Goal: Information Seeking & Learning: Find specific fact

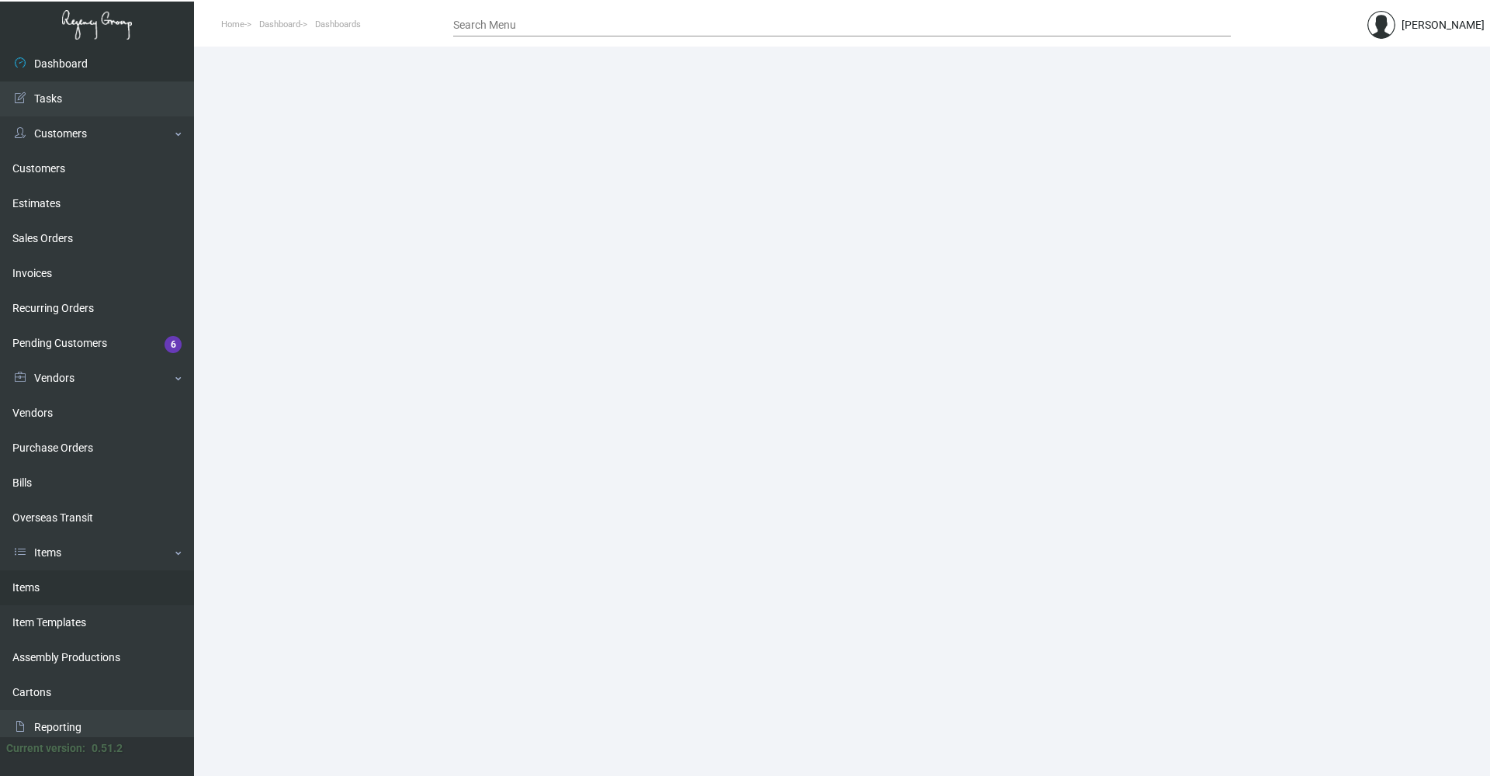
click at [81, 584] on link "Items" at bounding box center [97, 587] width 194 height 35
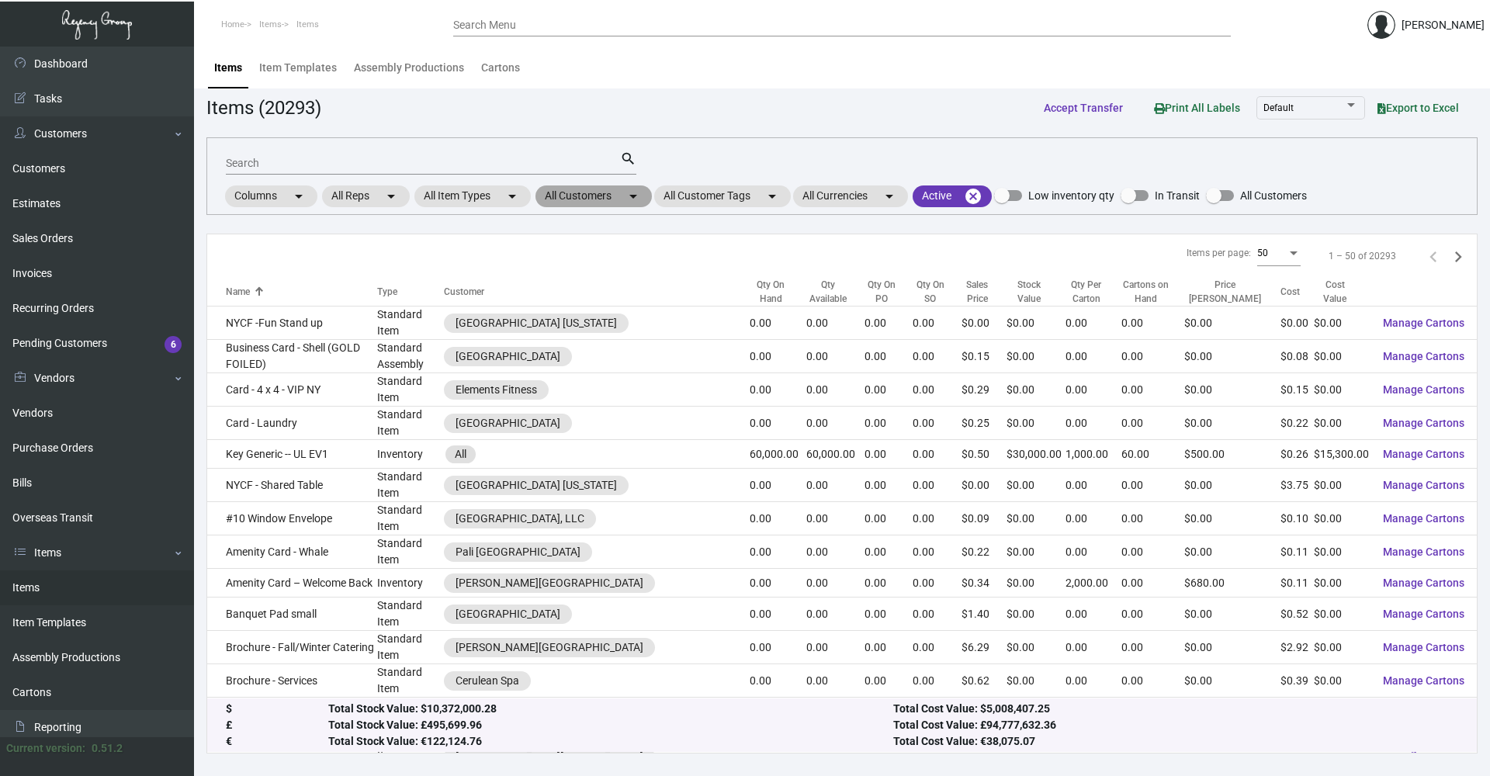
click at [592, 199] on mat-chip "All Customers arrow_drop_down" at bounding box center [593, 196] width 116 height 22
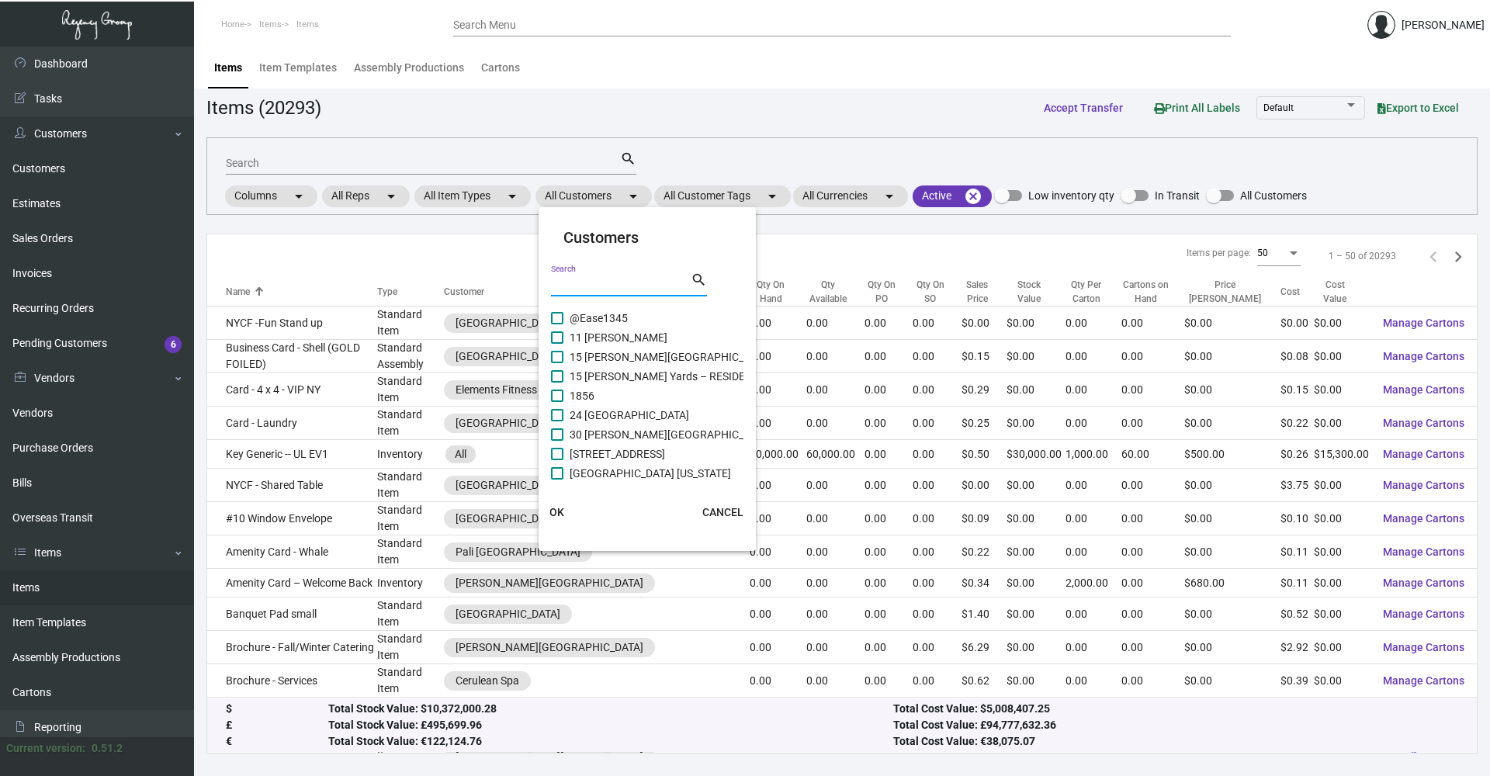
click at [617, 282] on input "Search" at bounding box center [621, 285] width 140 height 12
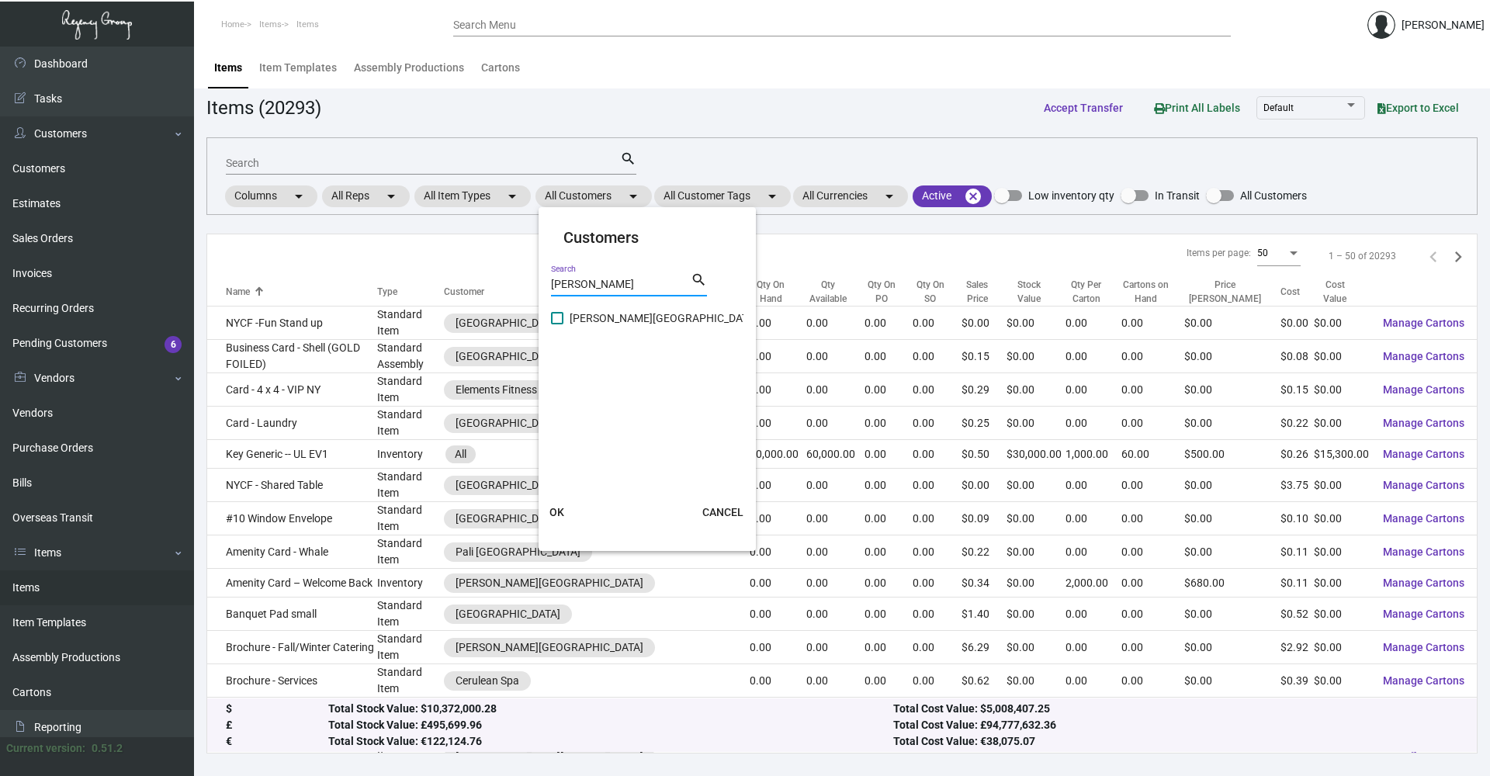
type input "[PERSON_NAME]"
click at [559, 323] on span at bounding box center [557, 318] width 12 height 12
click at [557, 324] on input "[PERSON_NAME][GEOGRAPHIC_DATA]" at bounding box center [556, 324] width 1 height 1
checkbox input "true"
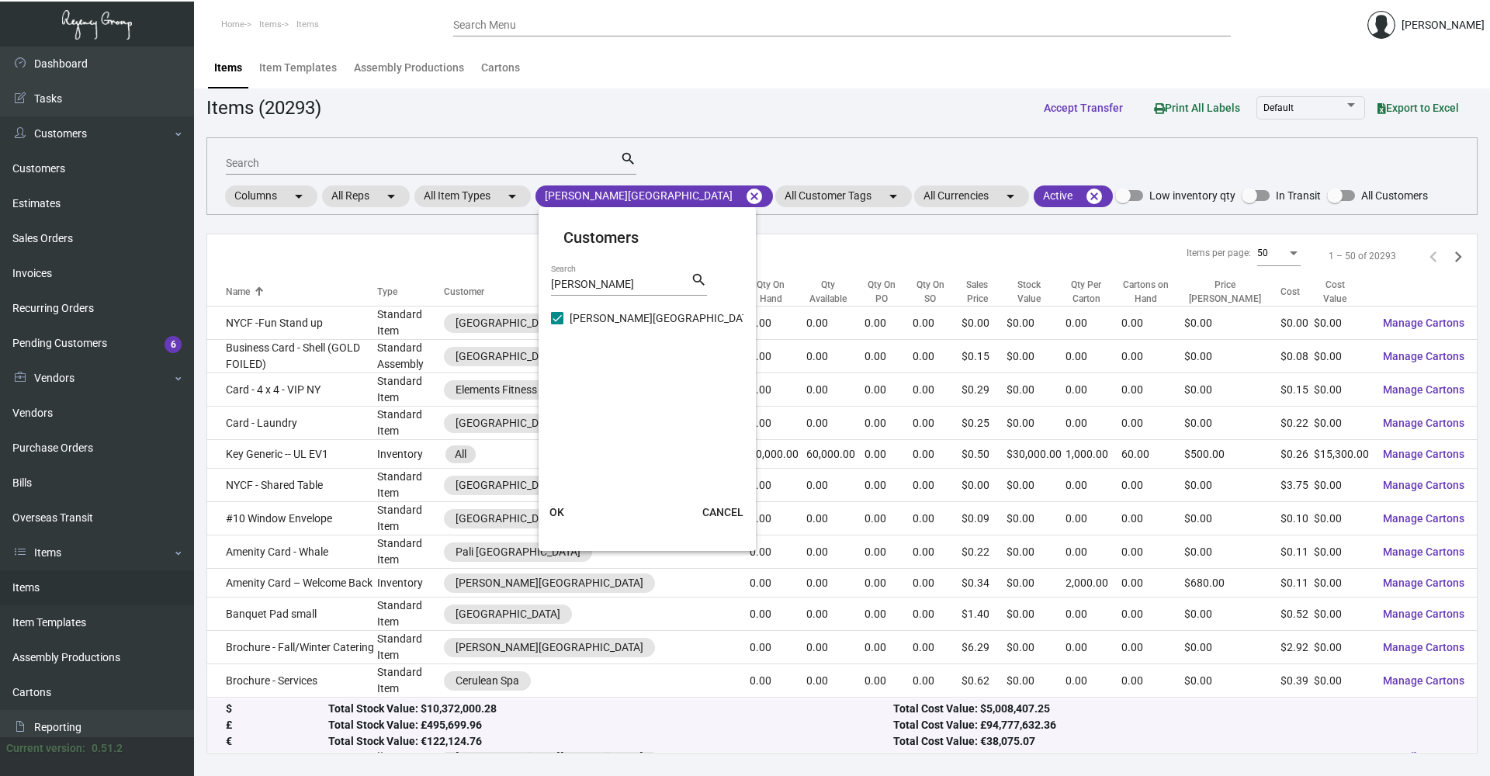
click at [562, 511] on span "OK" at bounding box center [556, 512] width 15 height 12
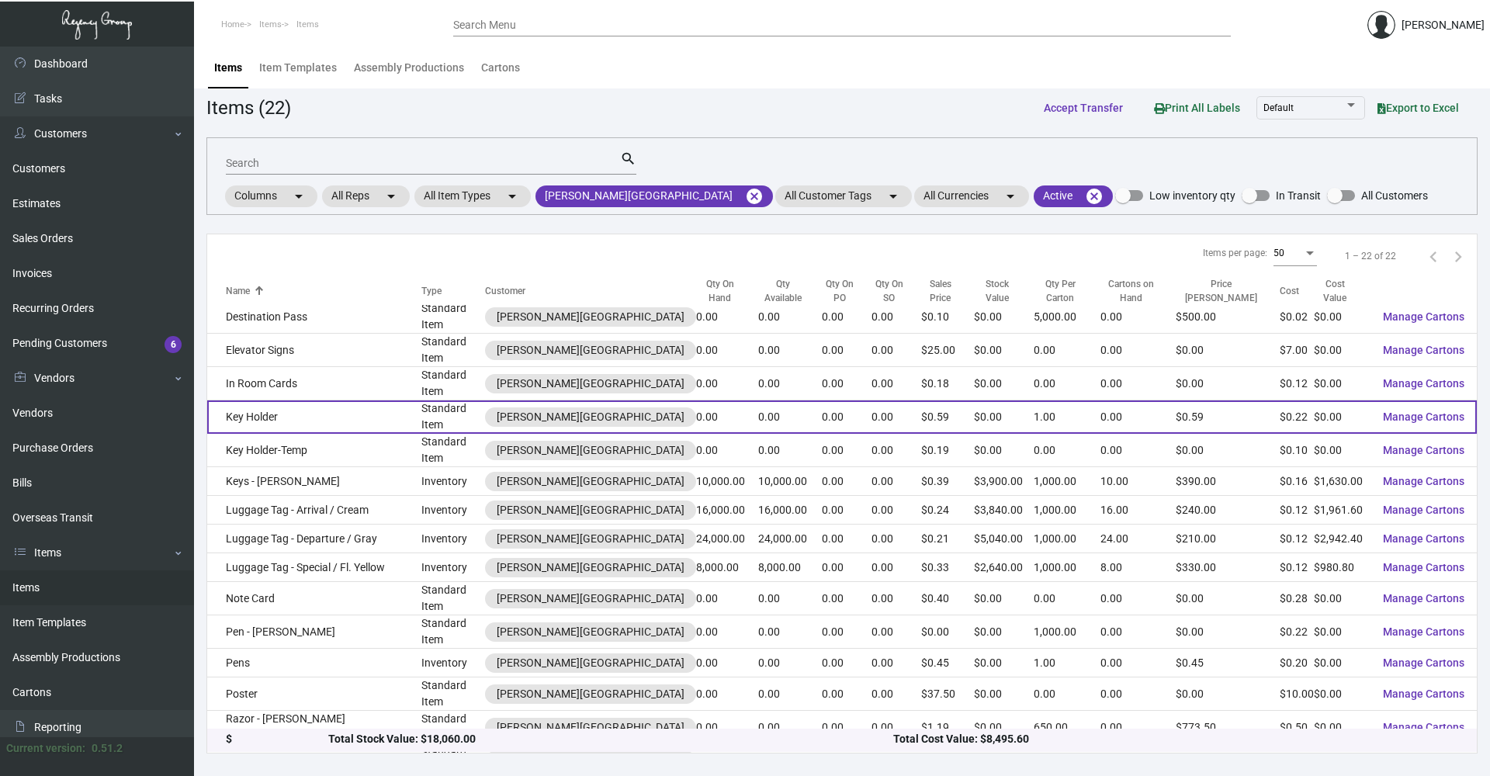
scroll to position [208, 0]
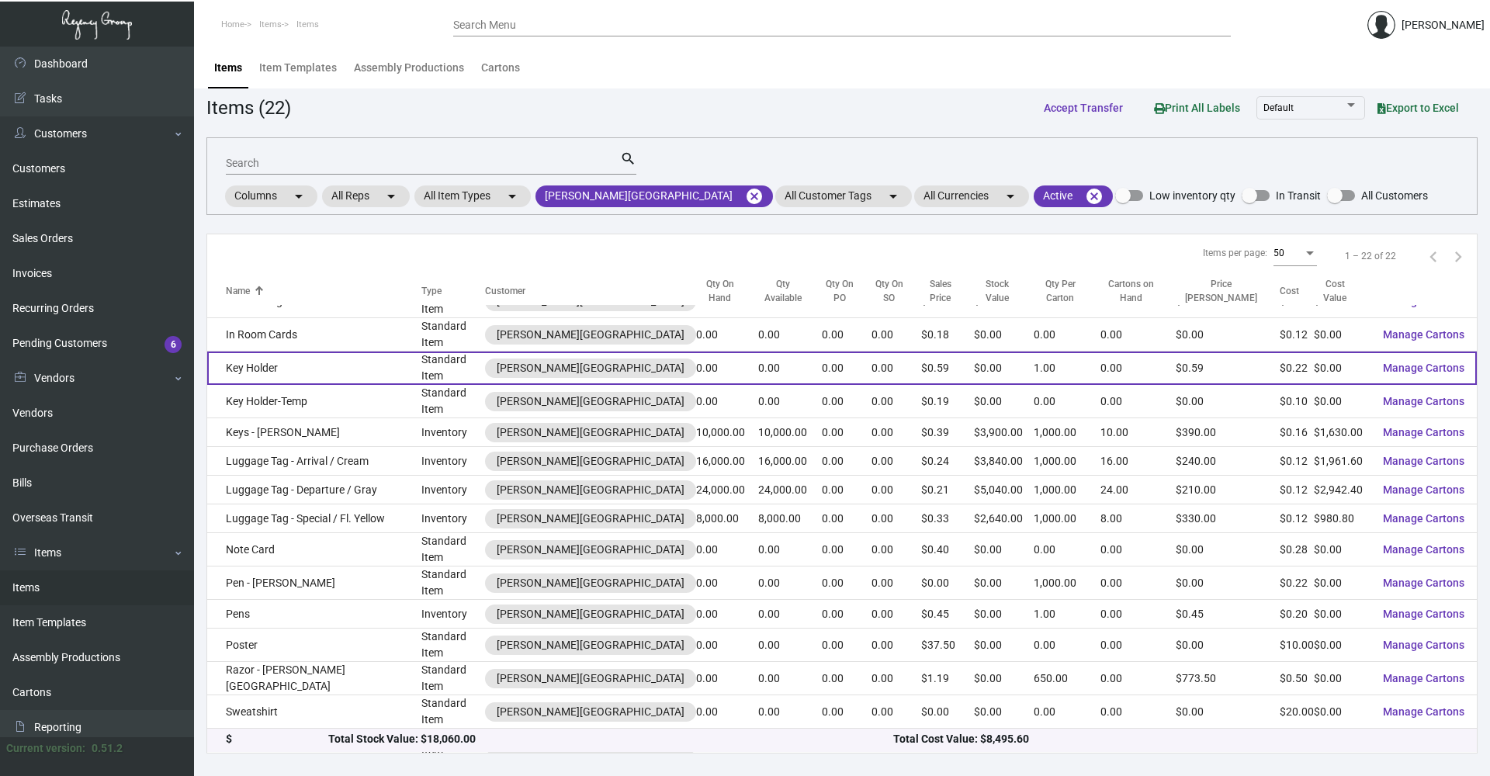
click at [324, 351] on td "Key Holder" at bounding box center [314, 367] width 214 height 33
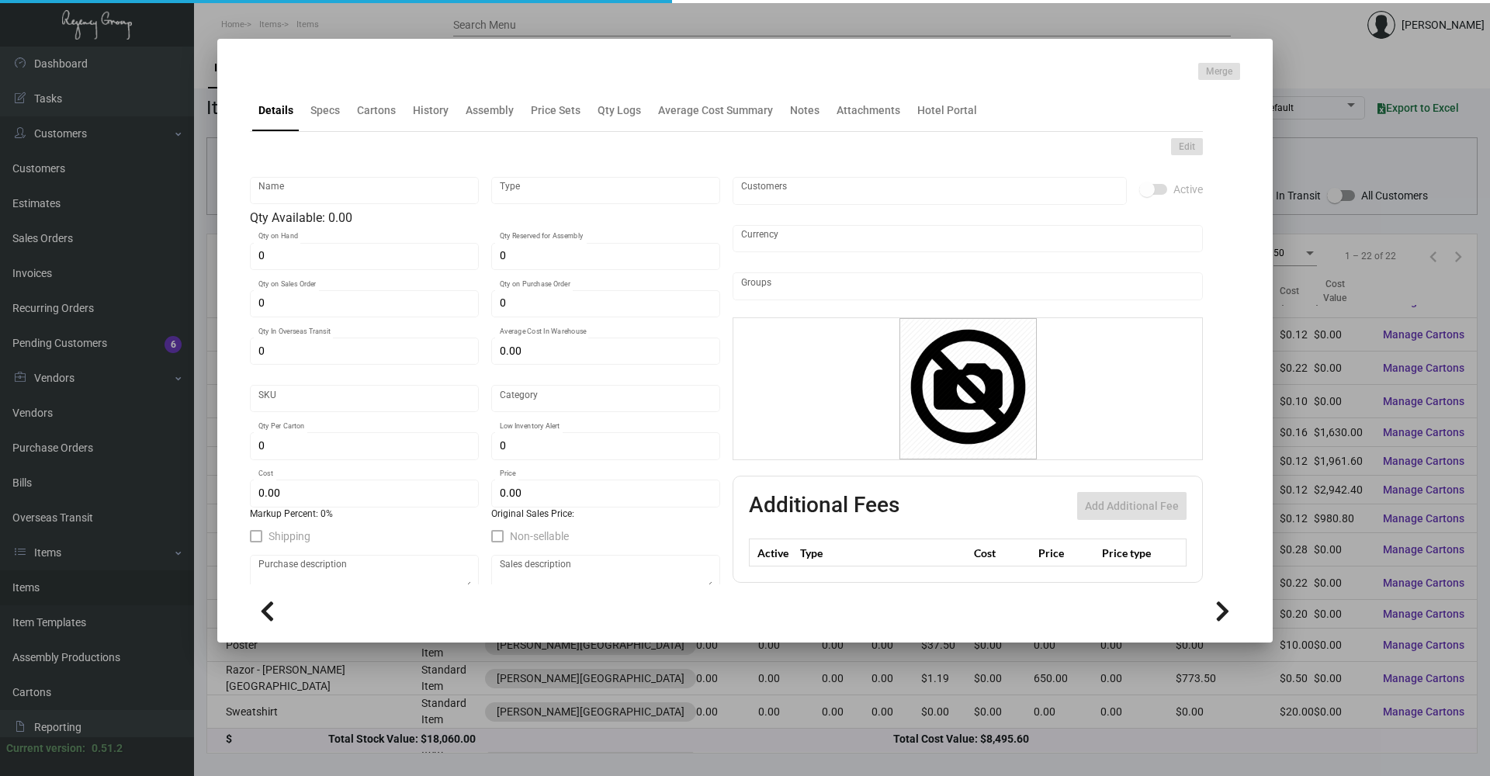
type input "Key Holder"
type input "Standard Item"
type input "$ 0.00"
type input "1056-Key Holder-81"
type input "Standard"
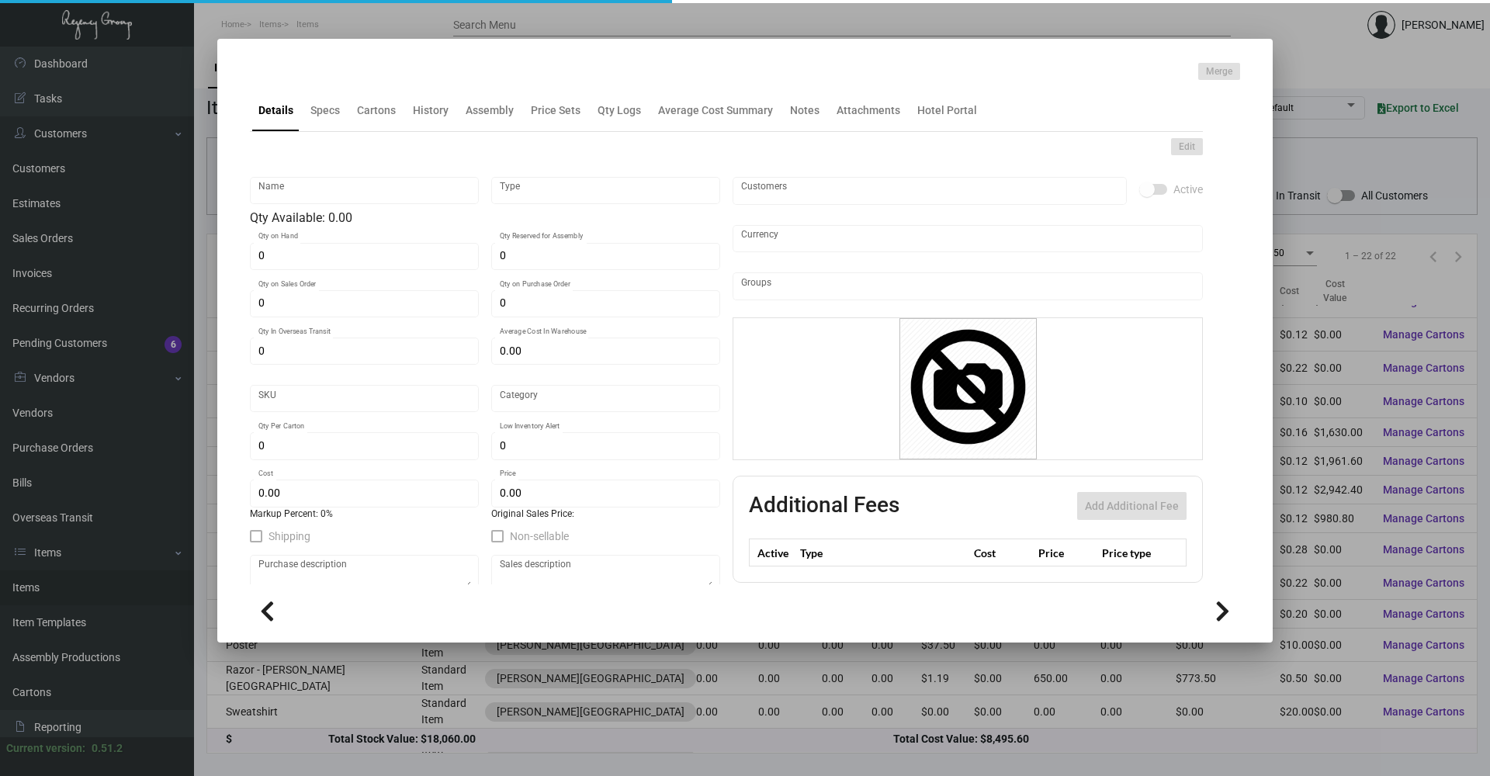
type input "1"
type input "$ 0.21909"
type input "$ 0.59"
checkbox input "true"
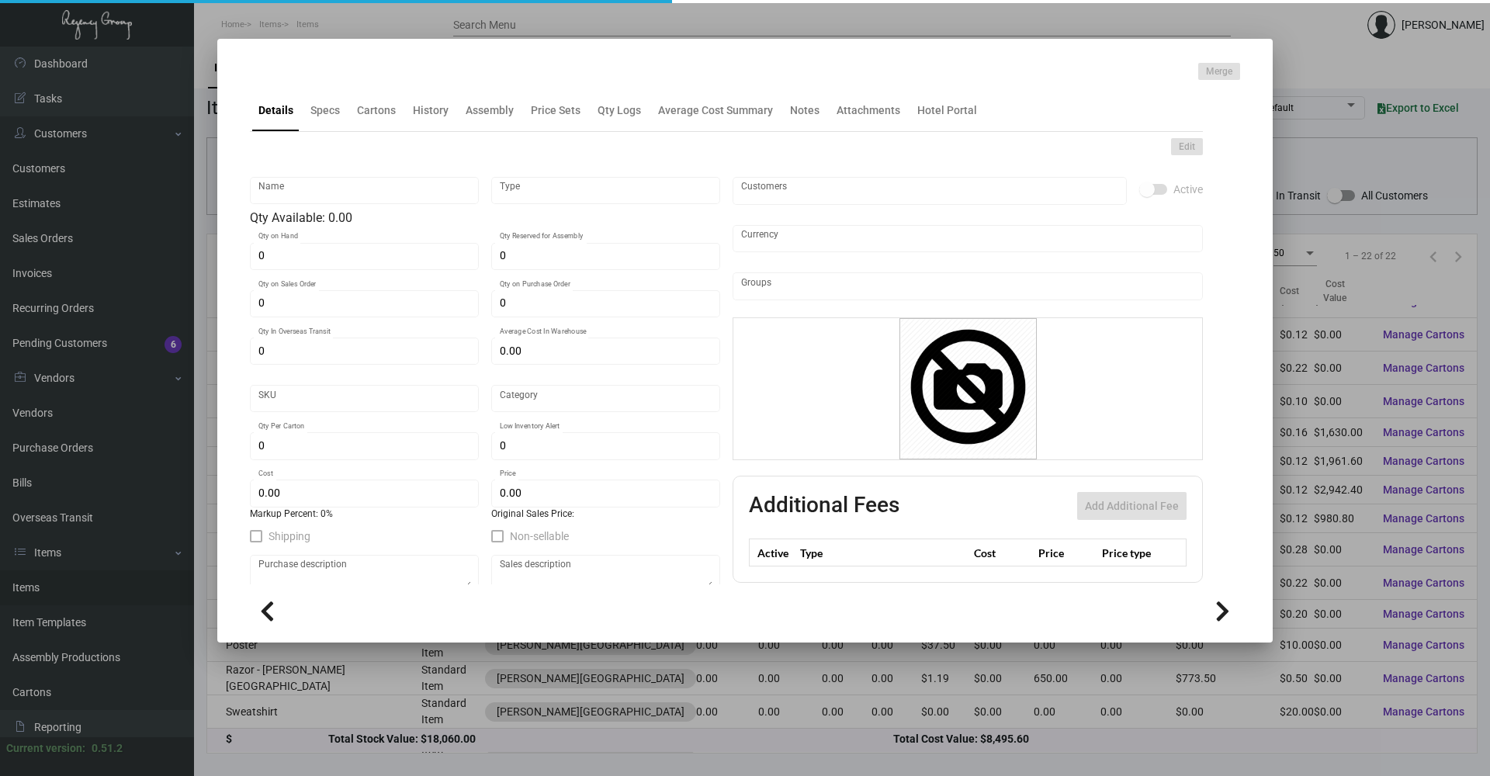
type input "United States Dollar $"
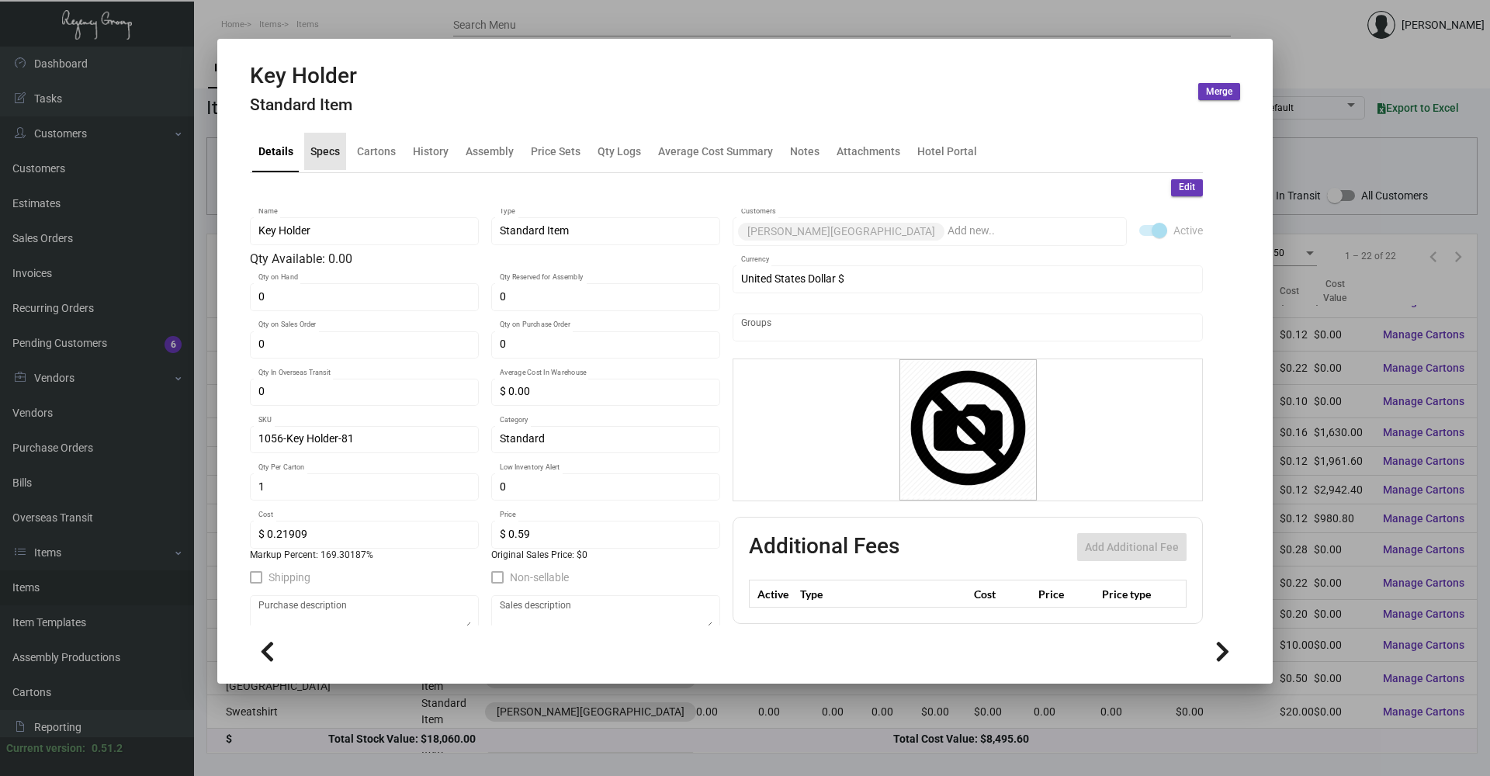
click at [325, 151] on div "Specs" at bounding box center [324, 151] width 29 height 16
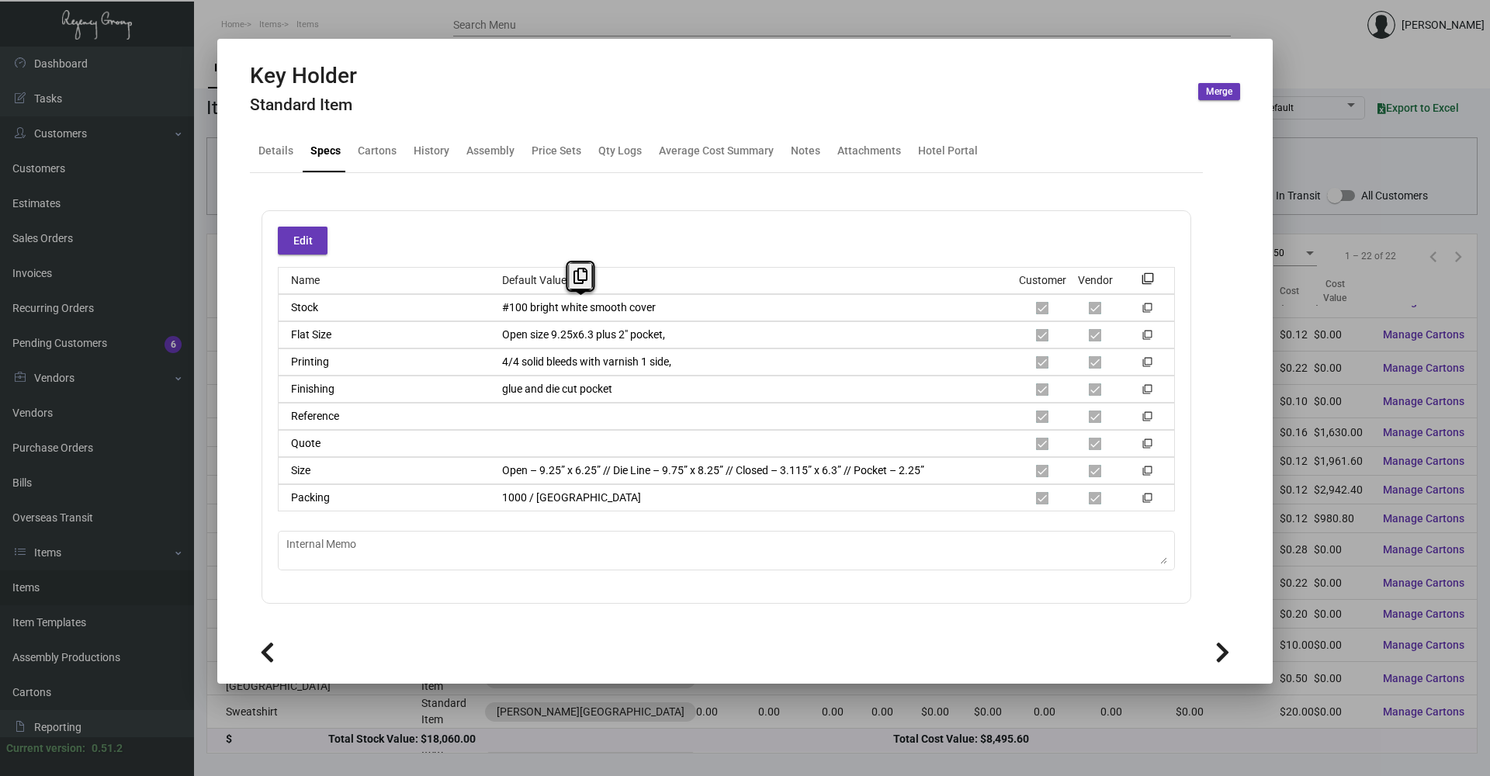
click at [442, 293] on div "Name Default Value Customer Vendor filter_none Stock #100 bright white smooth c…" at bounding box center [726, 389] width 897 height 244
click at [451, 154] on div "History" at bounding box center [431, 151] width 48 height 37
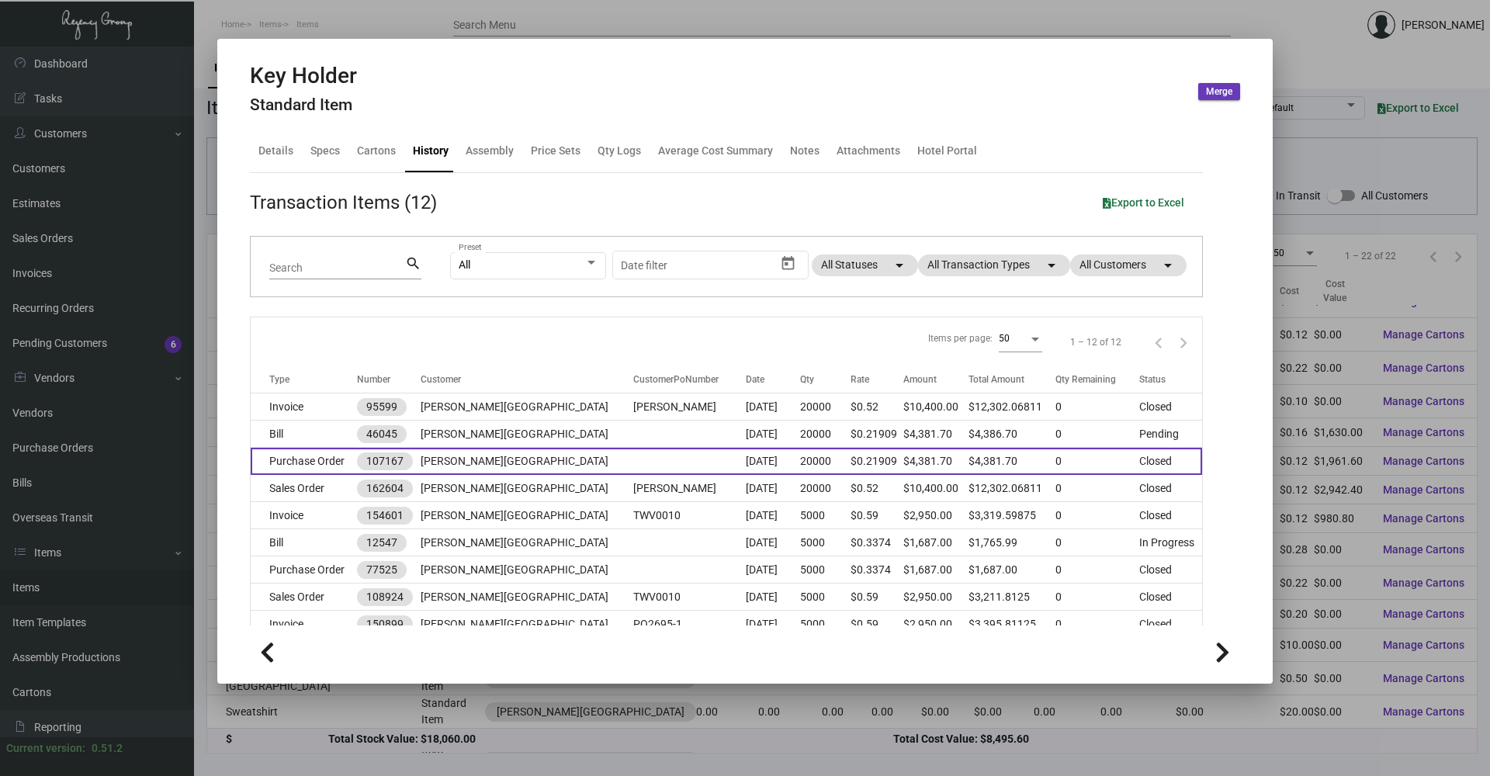
click at [448, 459] on td "[PERSON_NAME][GEOGRAPHIC_DATA]" at bounding box center [527, 461] width 213 height 27
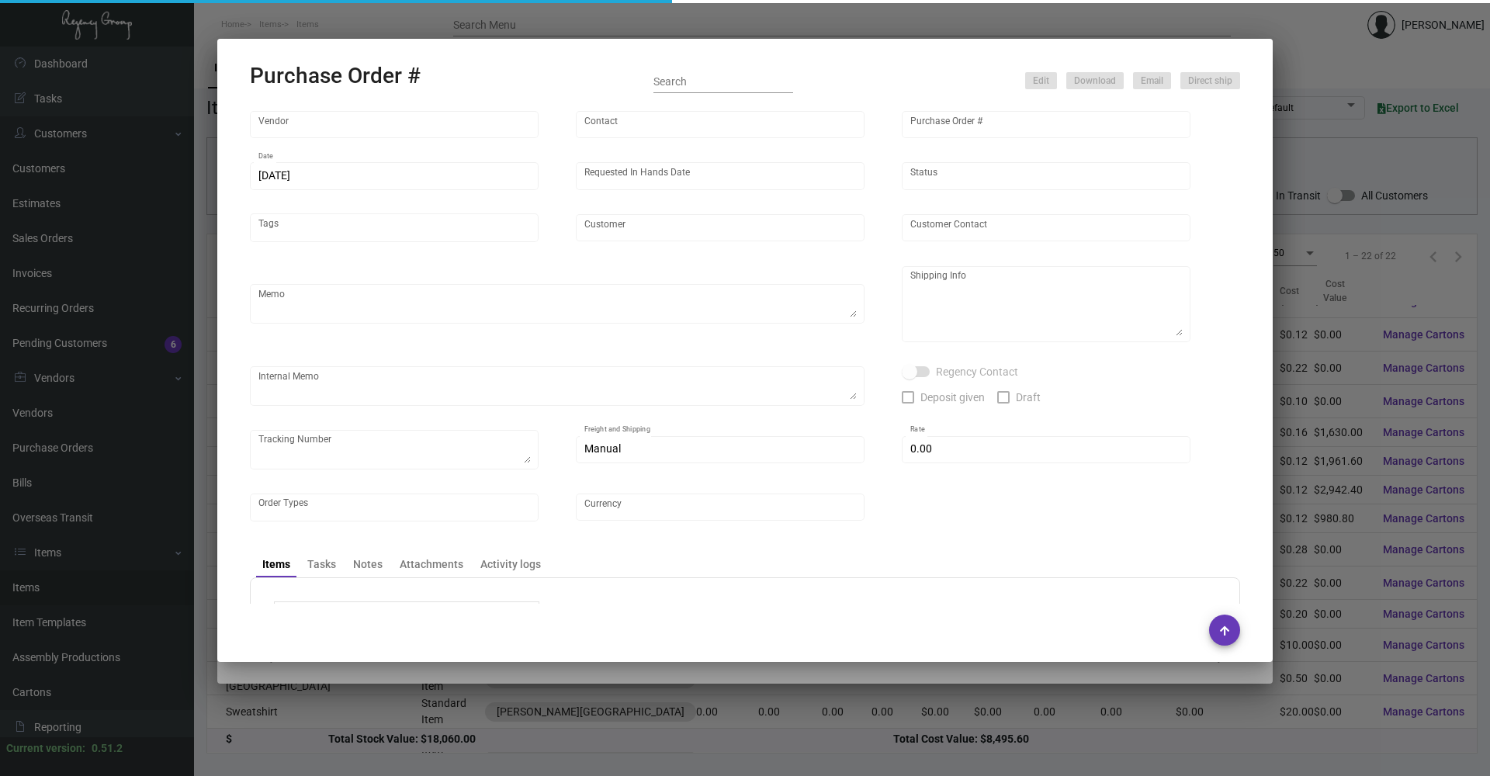
type input "Team Concept"
type input "[PERSON_NAME]"
type input "107167"
type input "[DATE]"
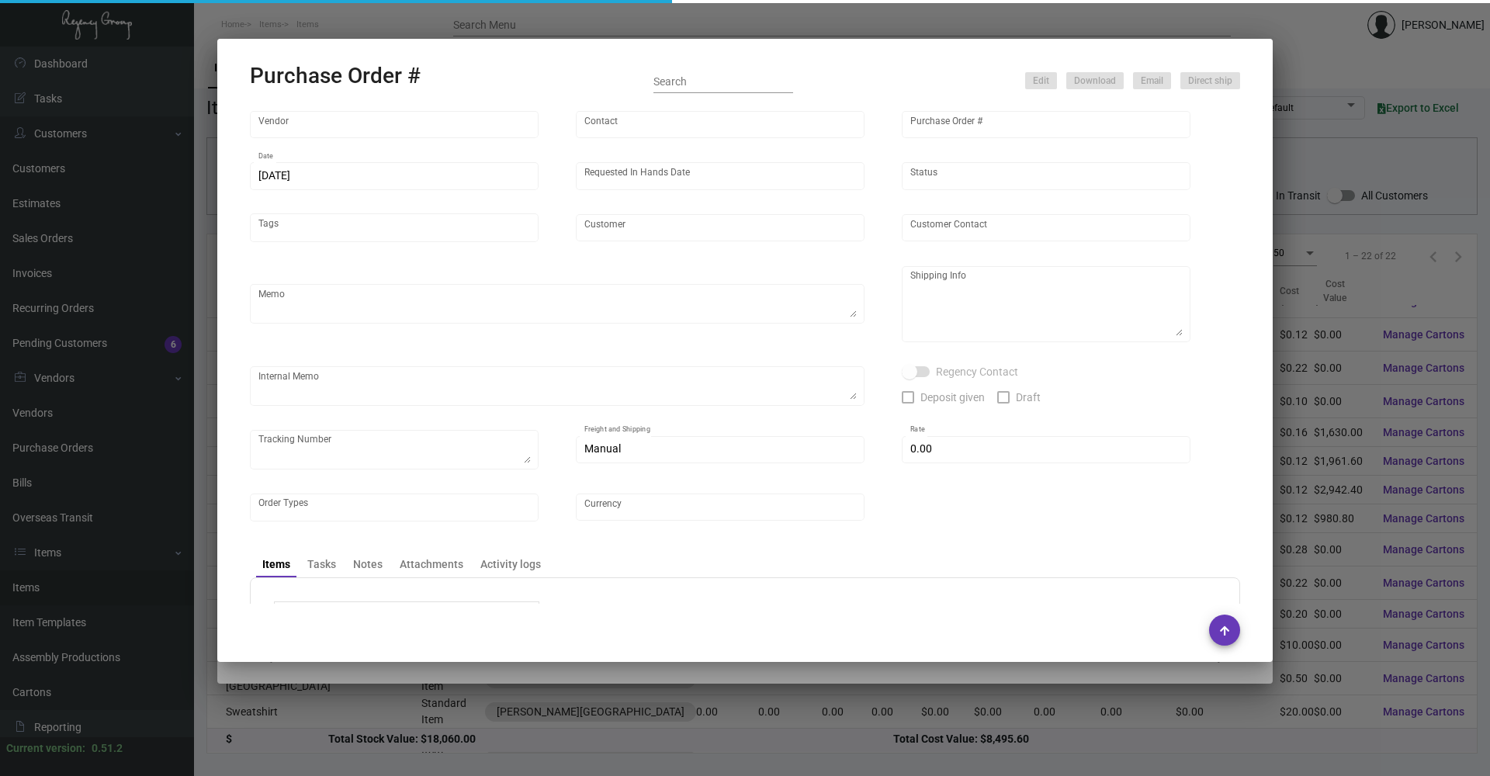
type input "[PERSON_NAME][GEOGRAPHIC_DATA]"
type input "[PERSON_NAME]"
type textarea "PLEASE SEND EXPEDITE AS MUCH AS POSSIBLE + SEND PDF PROOFS TO OUR ART TEAM ; [E…"
type textarea "[PERSON_NAME][GEOGRAPHIC_DATA] - [PERSON_NAME] [STREET_ADDRESS]"
type textarea "9.3 - Vendor noted that this will move into a 6-8 BD TA from approval. 9.4 - Pr…"
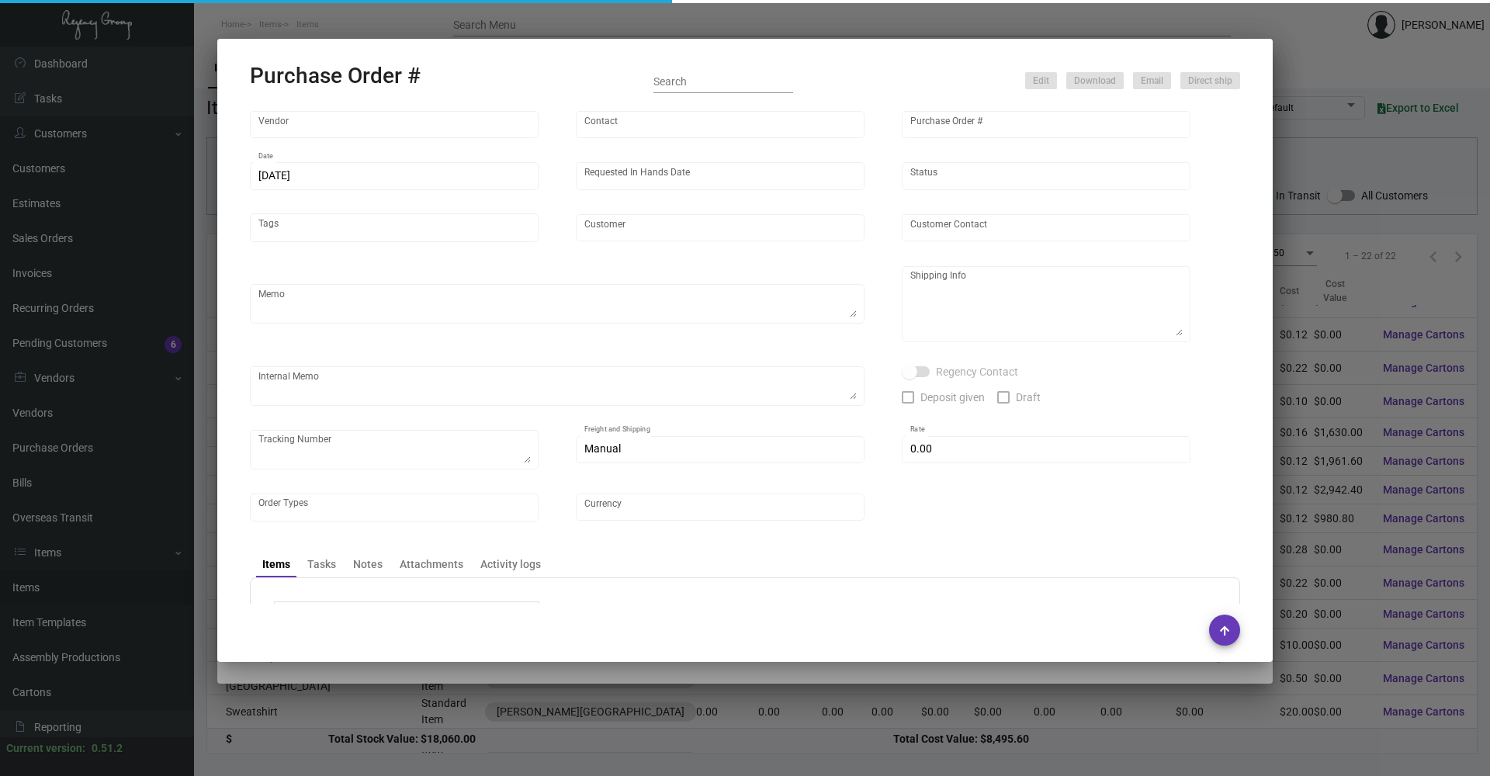
type input "$ 0.00"
type input "United States Dollar $"
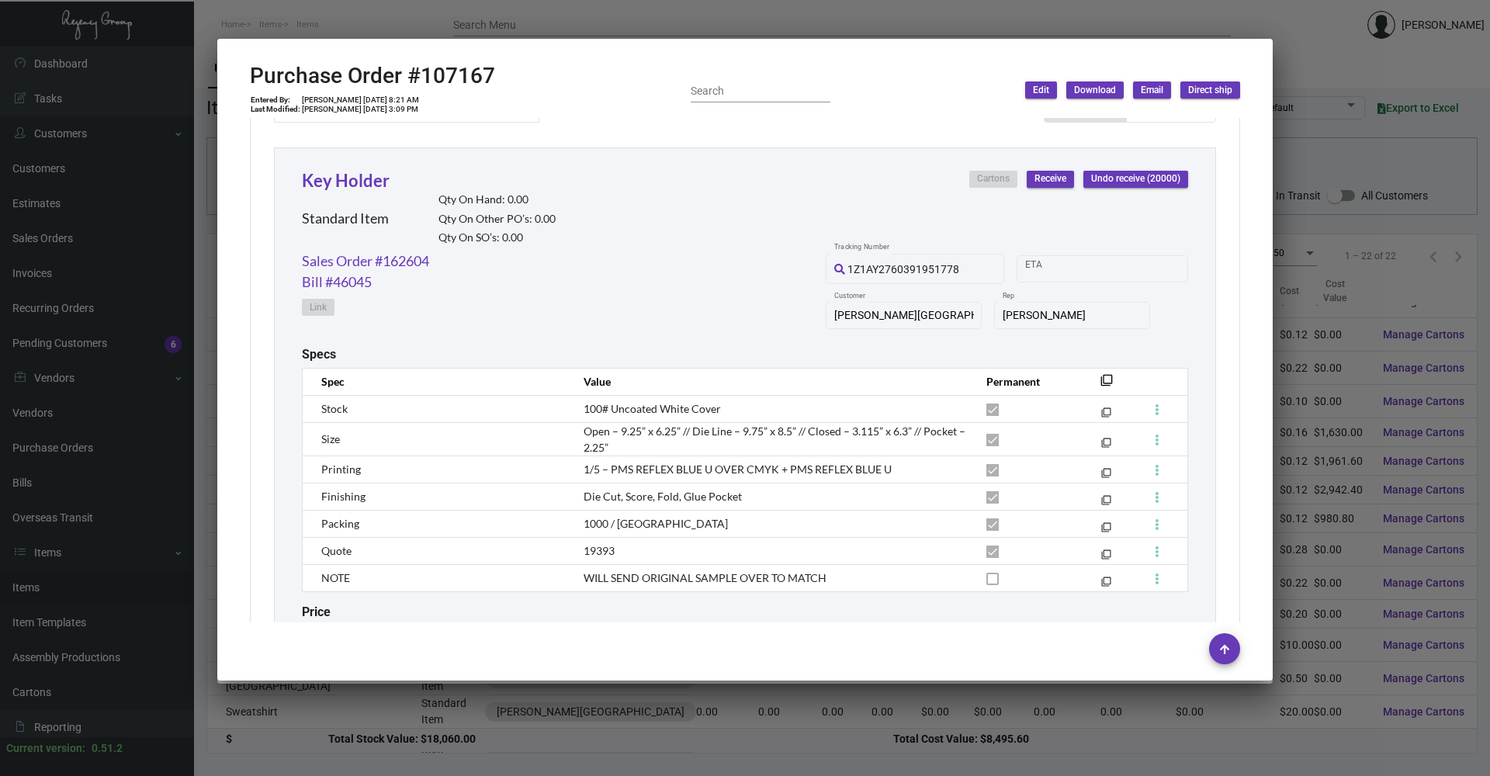
scroll to position [698, 0]
copy span "100# Uncoated White Cover"
drag, startPoint x: 729, startPoint y: 405, endPoint x: 583, endPoint y: 407, distance: 146.7
click at [583, 407] on td "100# Uncoated White Cover" at bounding box center [769, 405] width 403 height 27
drag, startPoint x: 579, startPoint y: 466, endPoint x: 888, endPoint y: 469, distance: 308.8
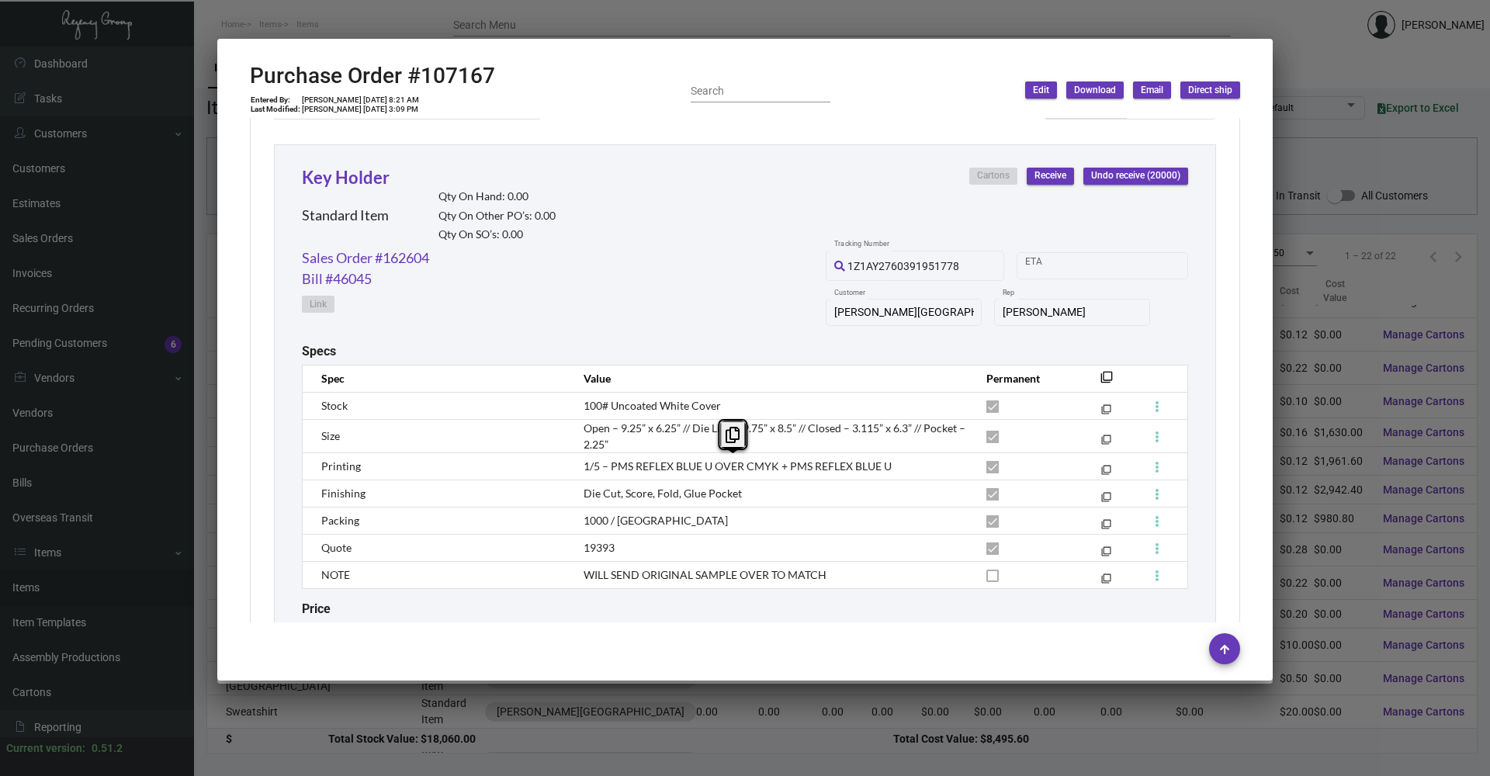
click at [888, 469] on td "1/5 – PMS REFLEX BLUE U OVER CMYK + PMS REFLEX BLUE U" at bounding box center [769, 465] width 403 height 27
click at [730, 440] on icon at bounding box center [732, 435] width 14 height 16
copy span "1/5 – PMS REFLEX BLUE U OVER CMYK + PMS REFLEX BLUE U"
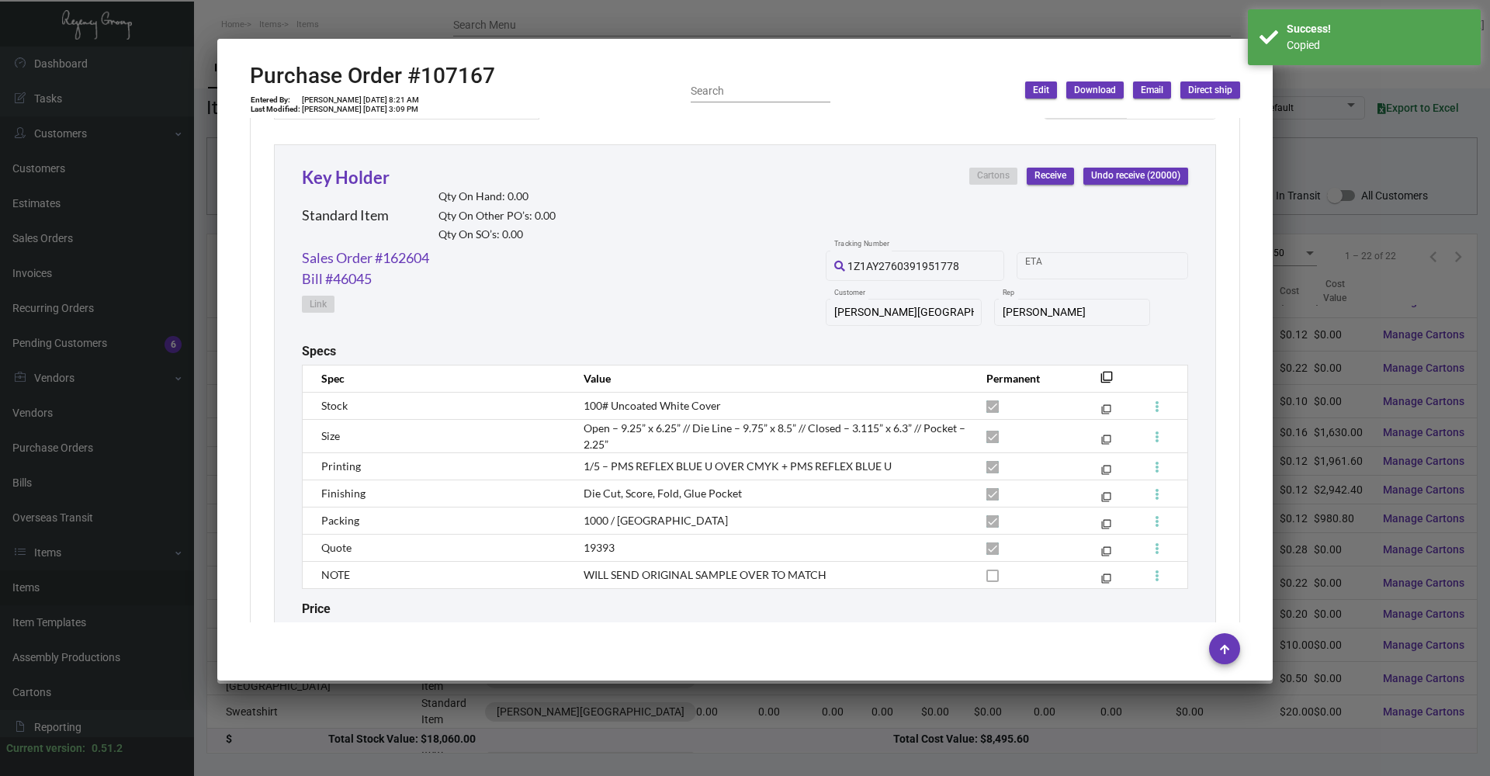
click at [898, 463] on td "1/5 – PMS REFLEX BLUE U OVER CMYK + PMS REFLEX BLUE U" at bounding box center [769, 465] width 403 height 27
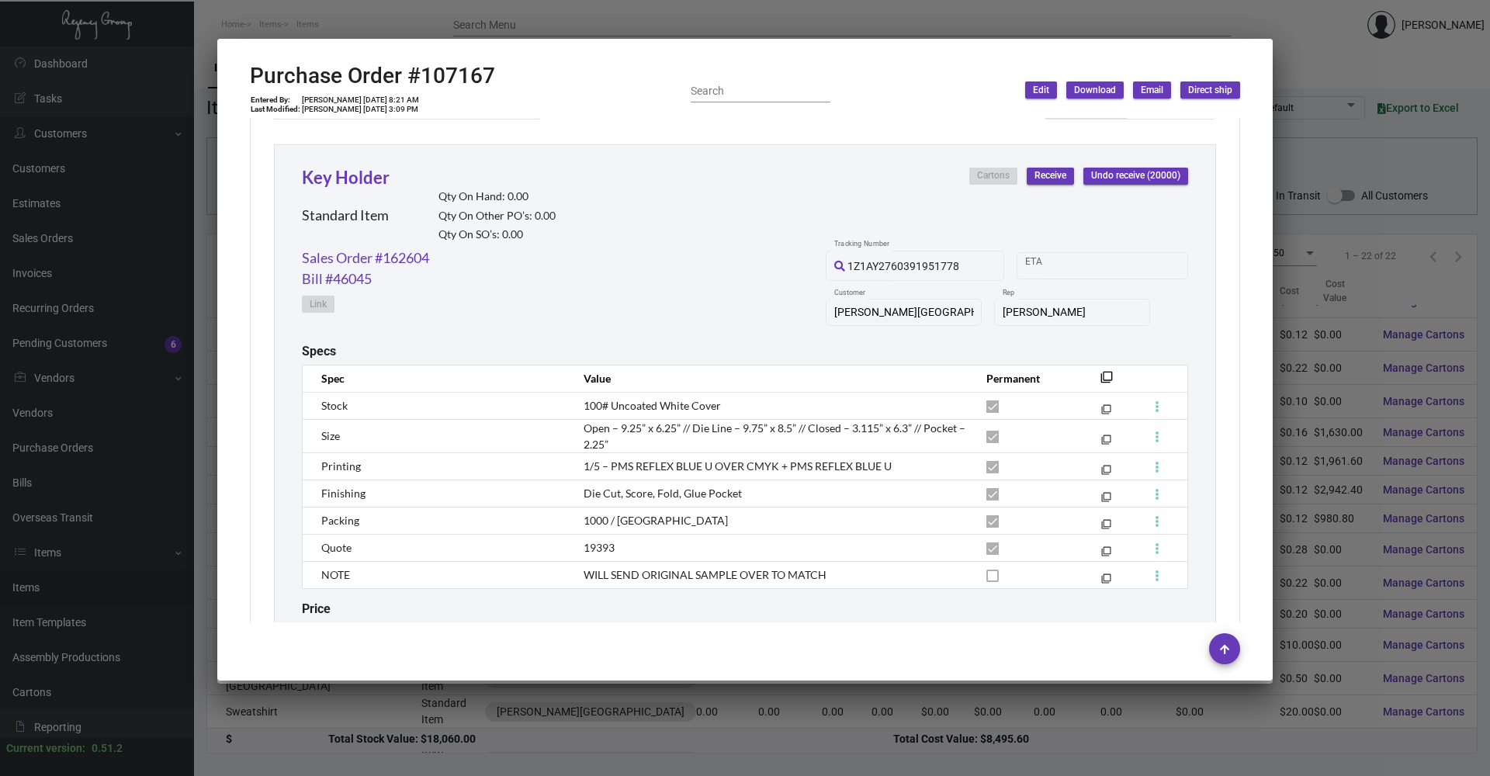
click at [636, 473] on td "1/5 – PMS REFLEX BLUE U OVER CMYK + PMS REFLEX BLUE U" at bounding box center [769, 465] width 403 height 27
drag, startPoint x: 737, startPoint y: 465, endPoint x: 610, endPoint y: 469, distance: 127.3
click at [610, 469] on span "1/5 – PMS REFLEX BLUE U OVER CMYK + PMS REFLEX BLUE U" at bounding box center [737, 465] width 308 height 13
drag, startPoint x: 610, startPoint y: 469, endPoint x: 853, endPoint y: 455, distance: 243.3
click at [852, 455] on td "1/5 – PMS REFLEX BLUE U OVER CMYK + PMS REFLEX BLUE U" at bounding box center [769, 465] width 403 height 27
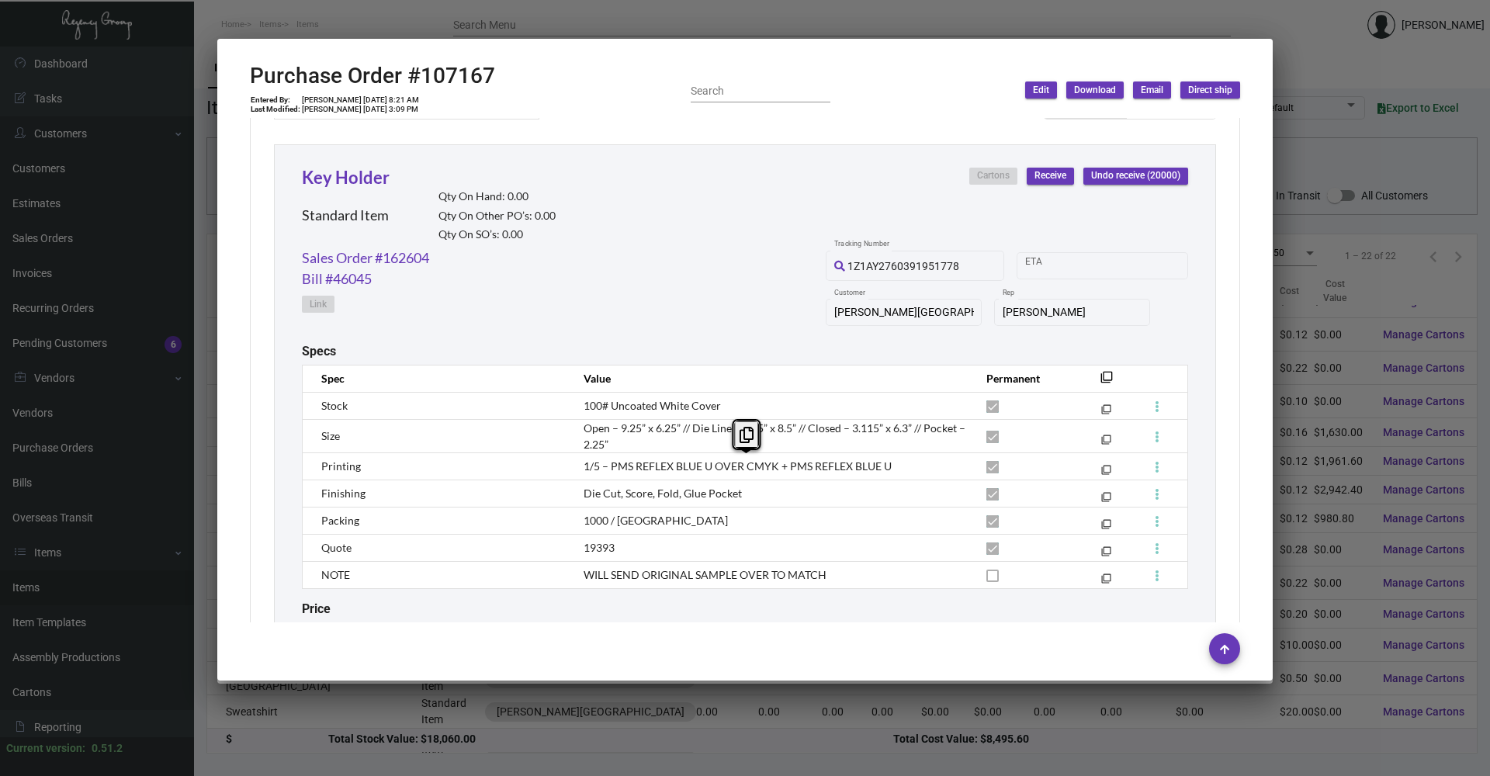
copy span "PMS REFLEX BLUE U OVER CMYK + PMS REFLEX BLUE U"
drag, startPoint x: 884, startPoint y: 464, endPoint x: 608, endPoint y: 466, distance: 275.5
click at [608, 466] on span "1/5 – PMS REFLEX BLUE U OVER CMYK + PMS REFLEX BLUE U" at bounding box center [737, 465] width 308 height 13
drag, startPoint x: 579, startPoint y: 497, endPoint x: 546, endPoint y: 501, distance: 32.9
click at [546, 501] on tr "Finishing Die Cut, Score, Fold, Glue Pocket filter_none" at bounding box center [745, 493] width 885 height 27
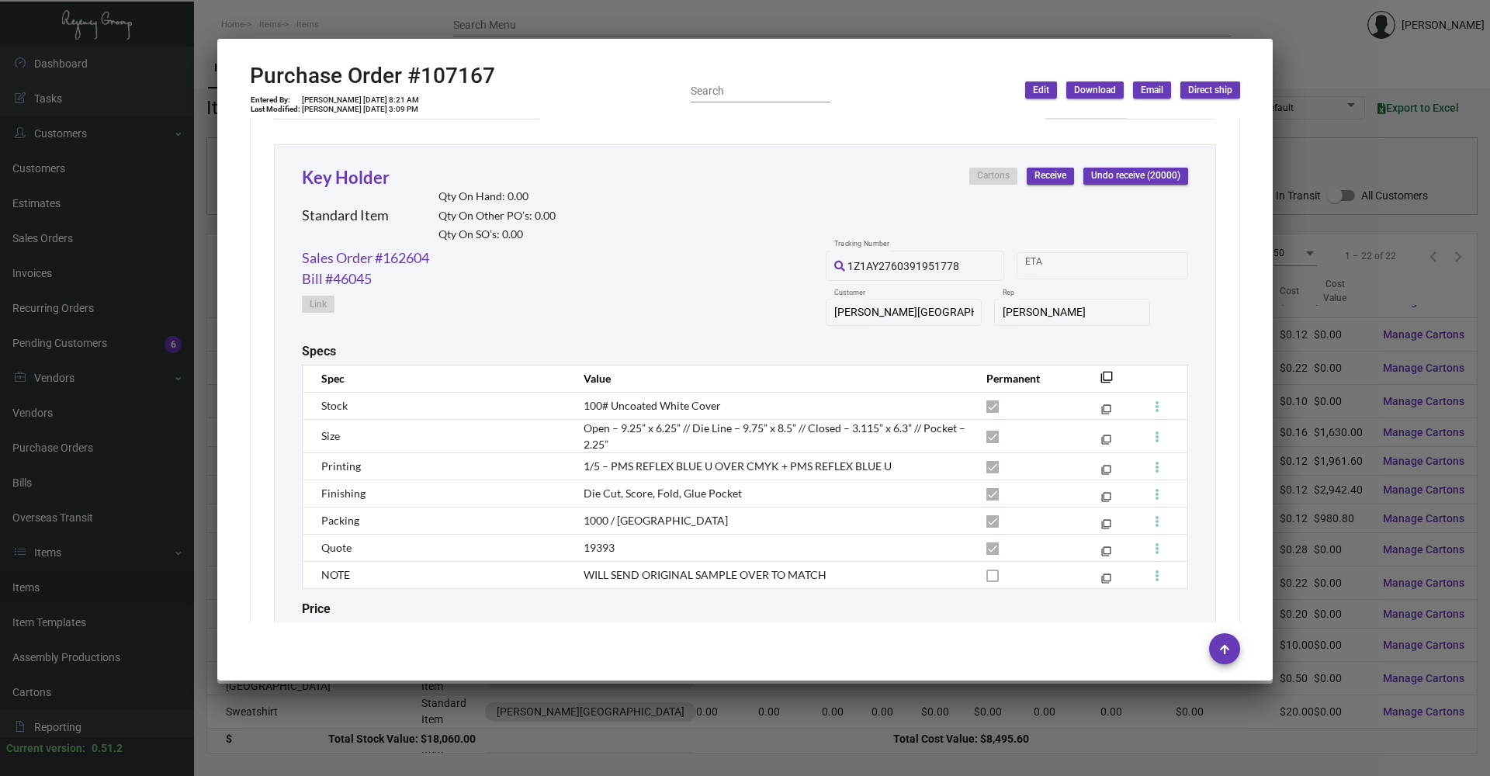
click at [1361, 730] on div at bounding box center [745, 388] width 1490 height 776
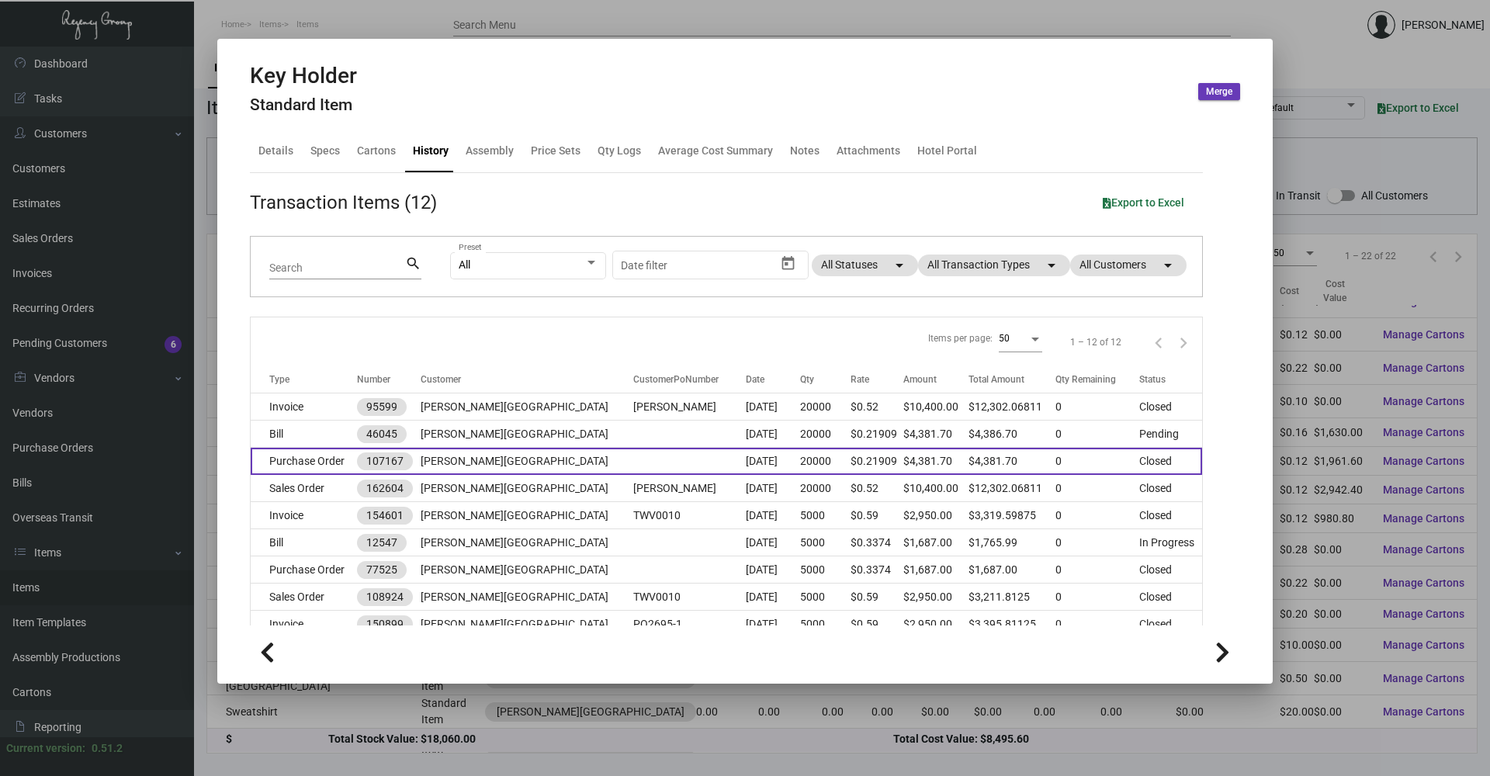
click at [633, 451] on td at bounding box center [689, 461] width 113 height 27
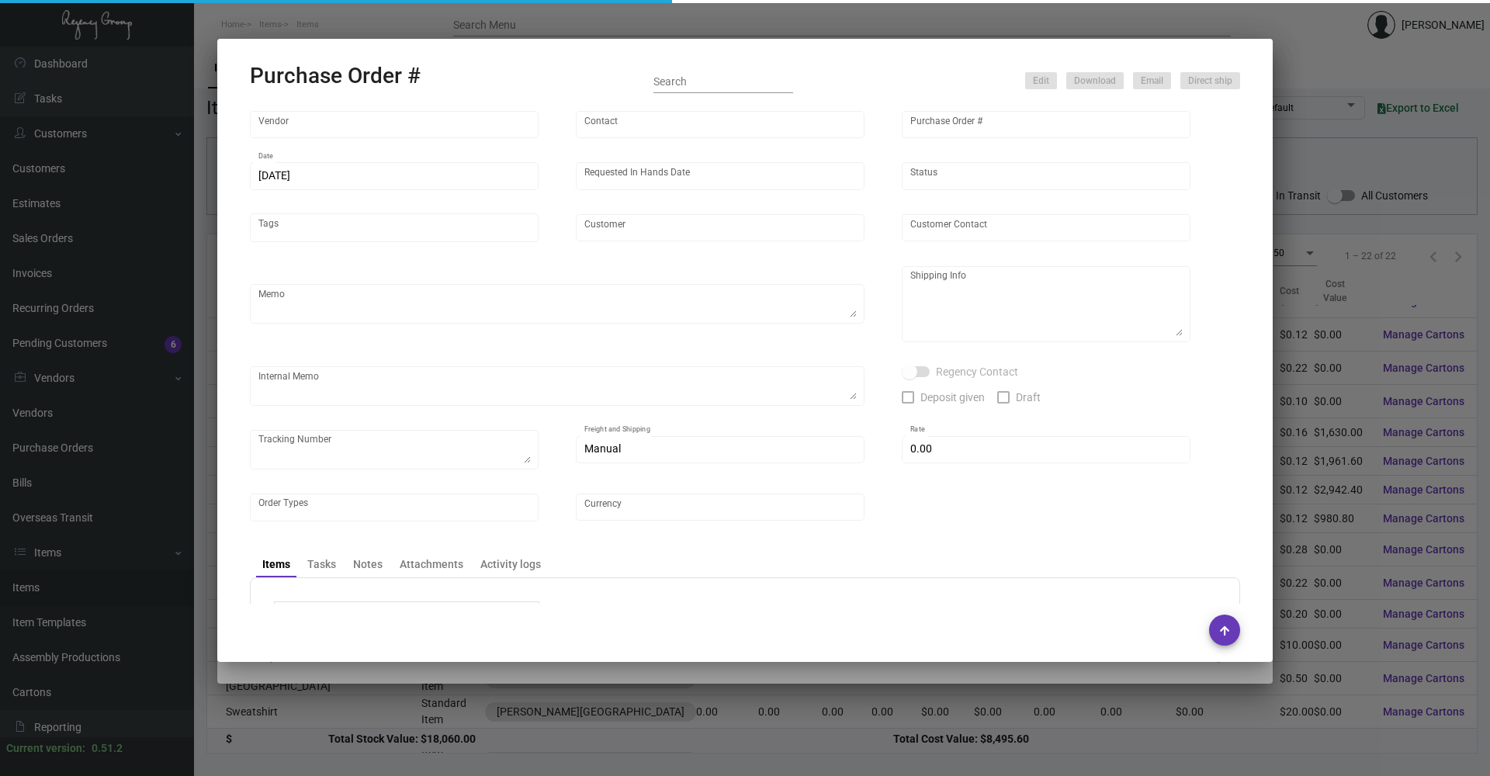
type input "Team Concept"
type input "[PERSON_NAME]"
type input "107167"
type input "[DATE]"
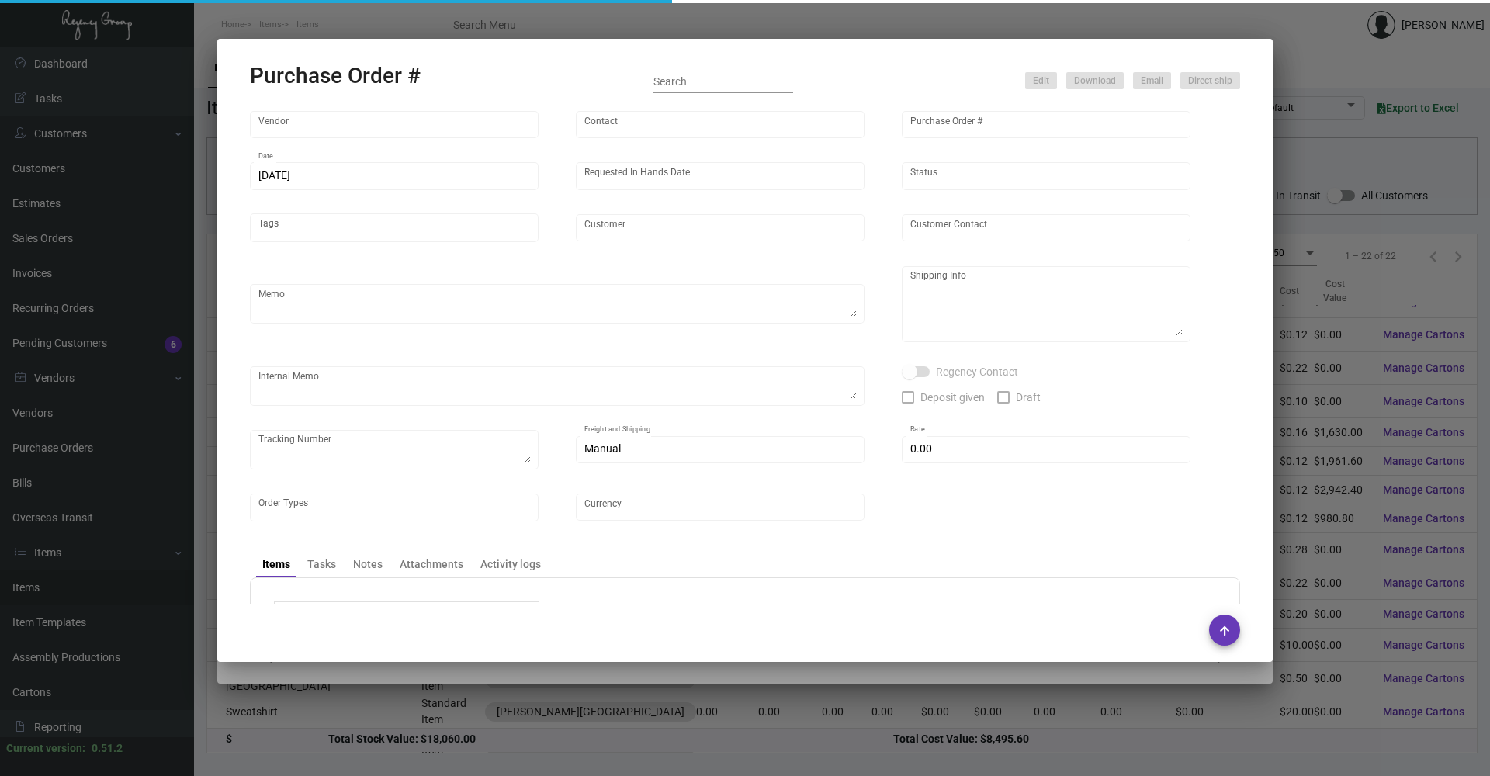
type input "[PERSON_NAME][GEOGRAPHIC_DATA]"
type input "[PERSON_NAME]"
type textarea "PLEASE SEND EXPEDITE AS MUCH AS POSSIBLE + SEND PDF PROOFS TO OUR ART TEAM ; [E…"
type textarea "[PERSON_NAME][GEOGRAPHIC_DATA] - [PERSON_NAME] [STREET_ADDRESS]"
type textarea "9.3 - Vendor noted that this will move into a 6-8 BD TA from approval. 9.4 - Pr…"
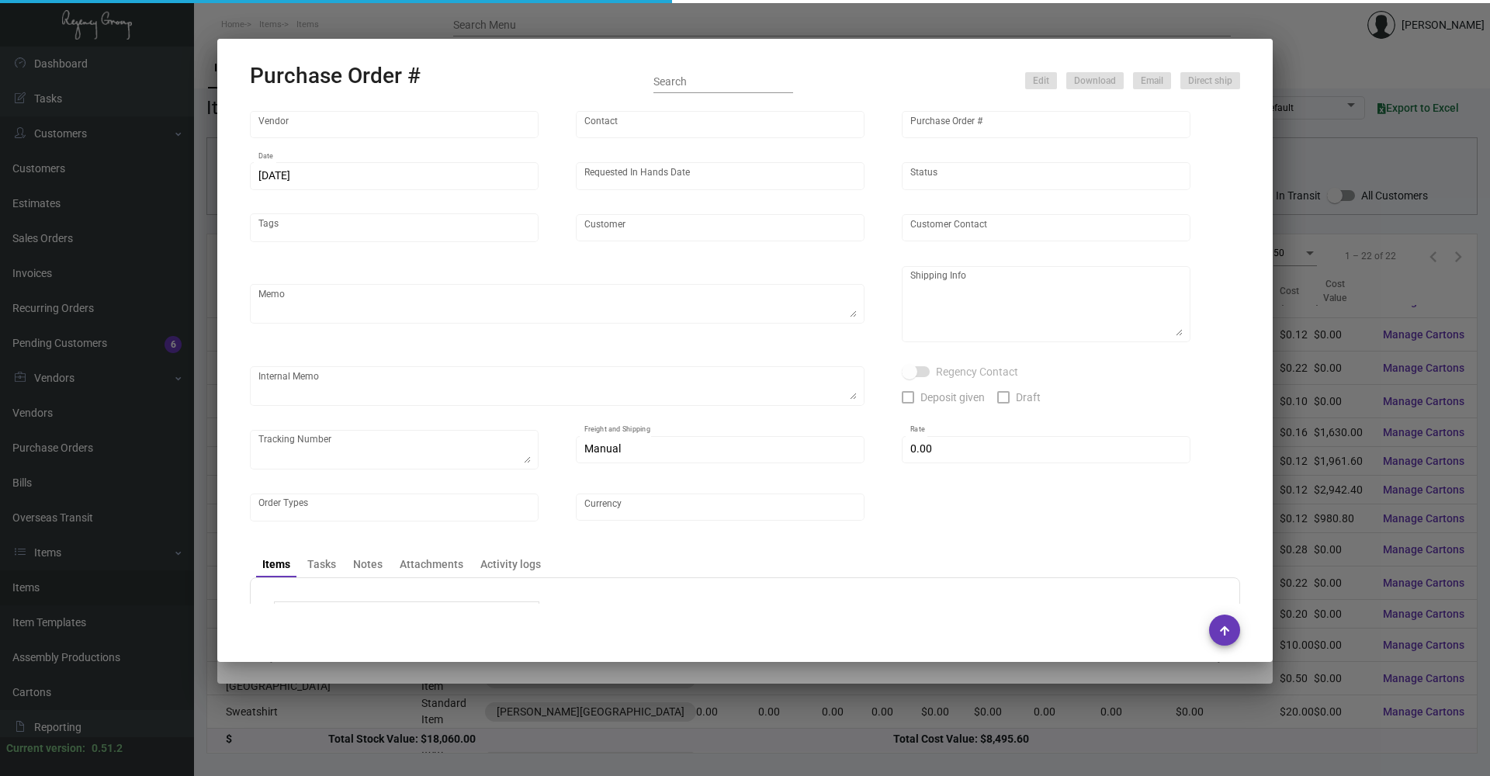
type input "$ 0.00"
type input "United States Dollar $"
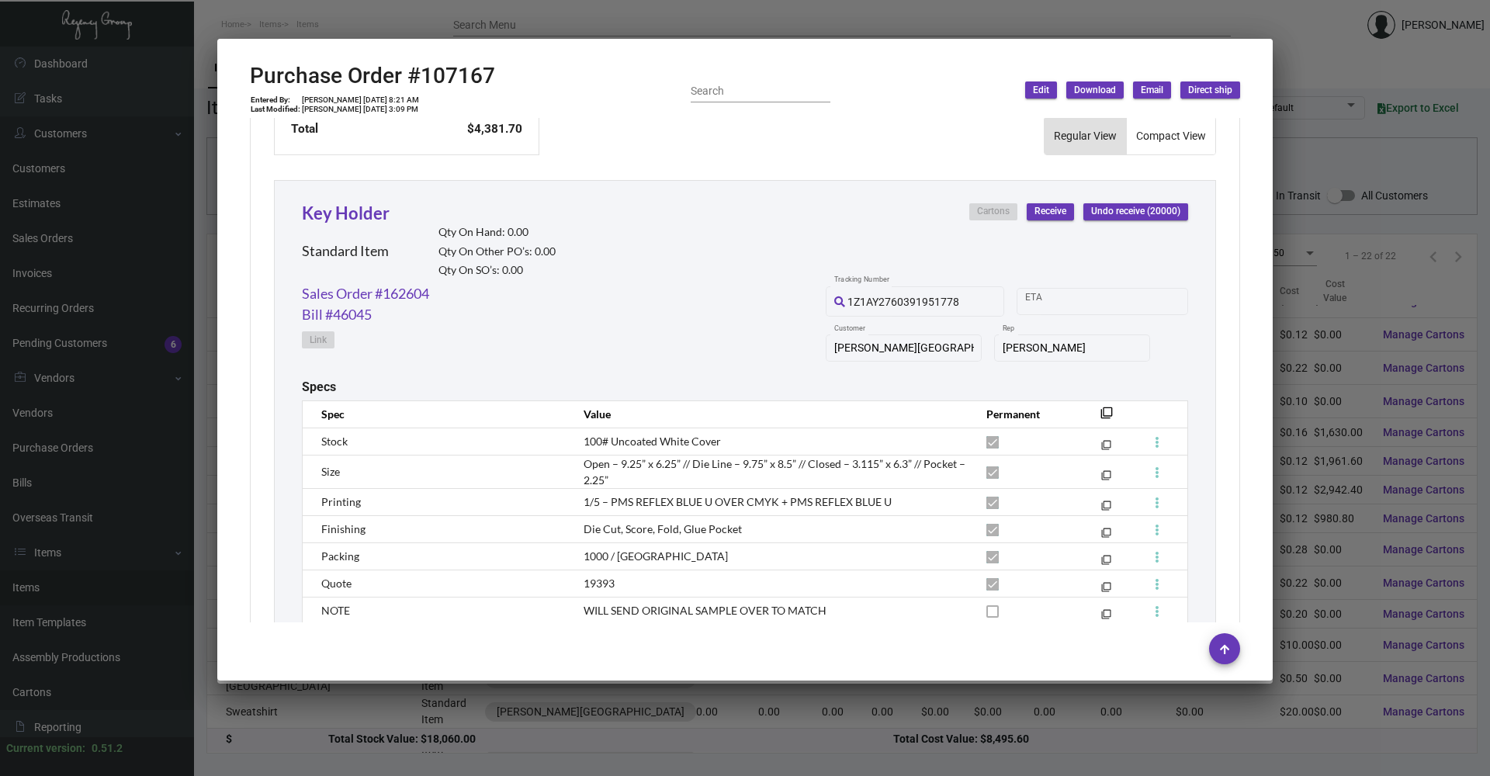
scroll to position [776, 0]
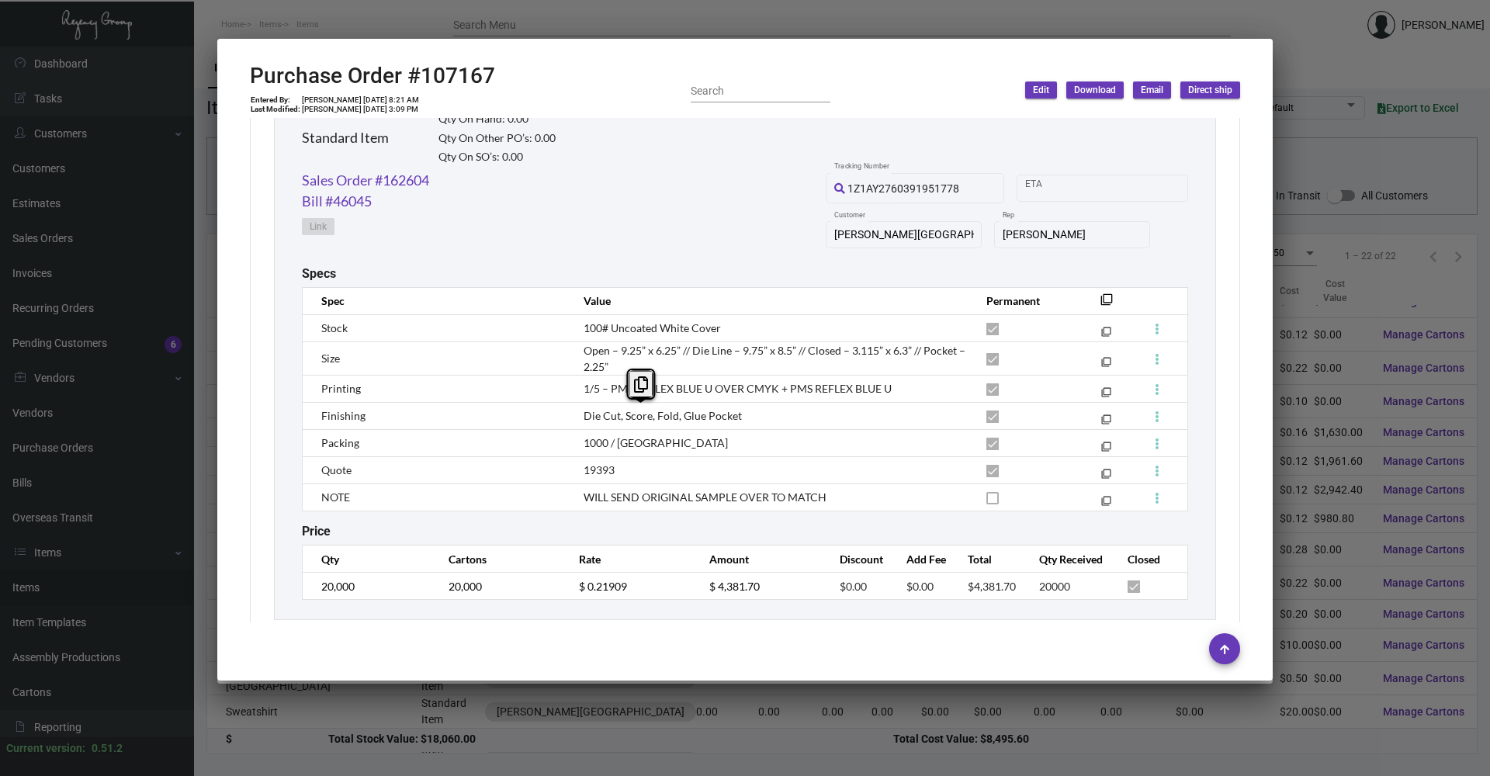
copy span "Die Cut, Score, Fold, Glue"
drag, startPoint x: 582, startPoint y: 415, endPoint x: 702, endPoint y: 417, distance: 120.3
click at [702, 417] on span "Die Cut, Score, Fold, Glue Pocket" at bounding box center [662, 415] width 158 height 13
click at [1348, 225] on div at bounding box center [745, 388] width 1490 height 776
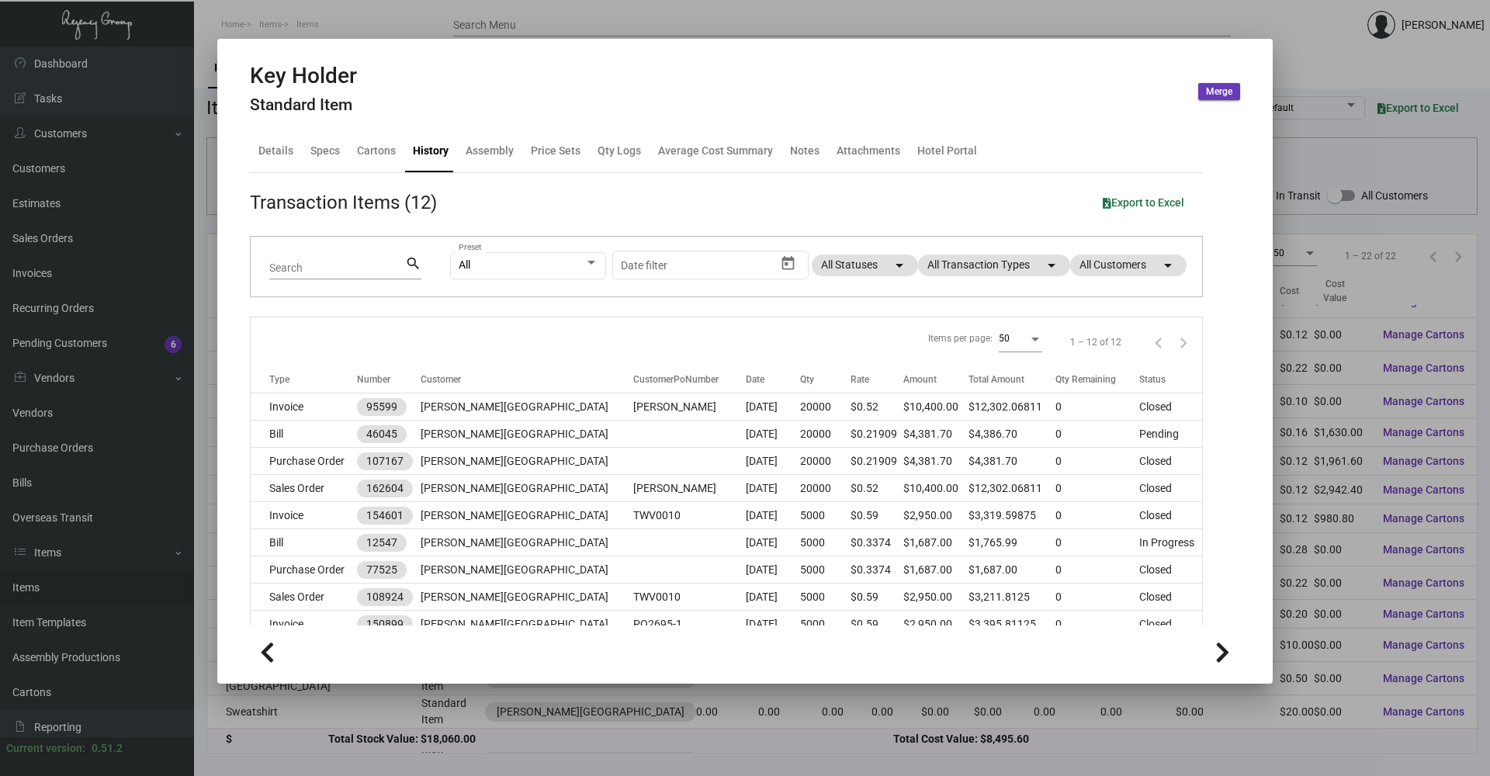
click at [1195, 18] on div at bounding box center [745, 388] width 1490 height 776
